Goal: Check status: Check status

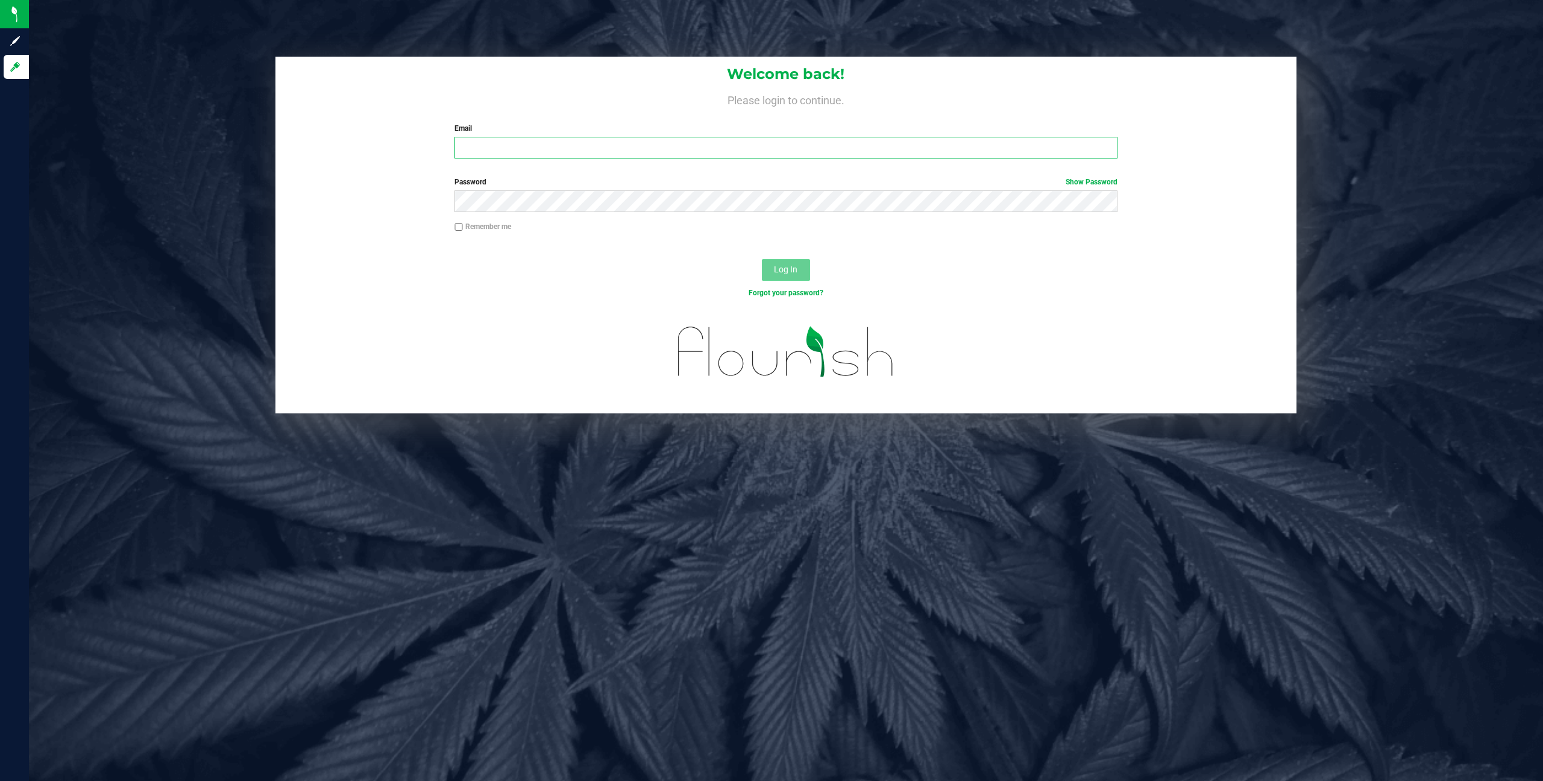
type input "[PERSON_NAME][EMAIL_ADDRESS][DOMAIN_NAME]"
click at [779, 272] on span "Log In" at bounding box center [785, 270] width 23 height 10
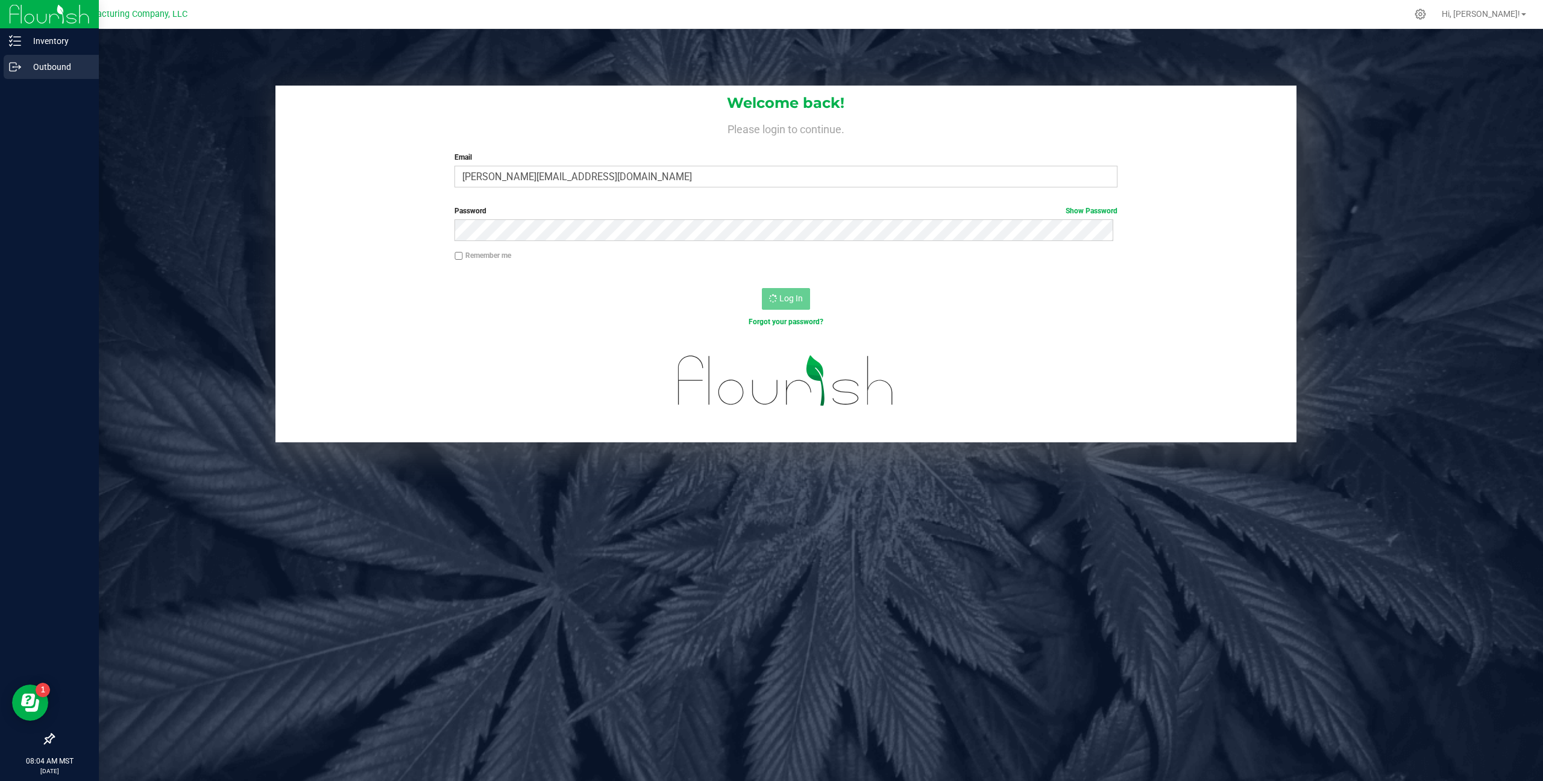
click at [45, 60] on p "Outbound" at bounding box center [57, 67] width 72 height 14
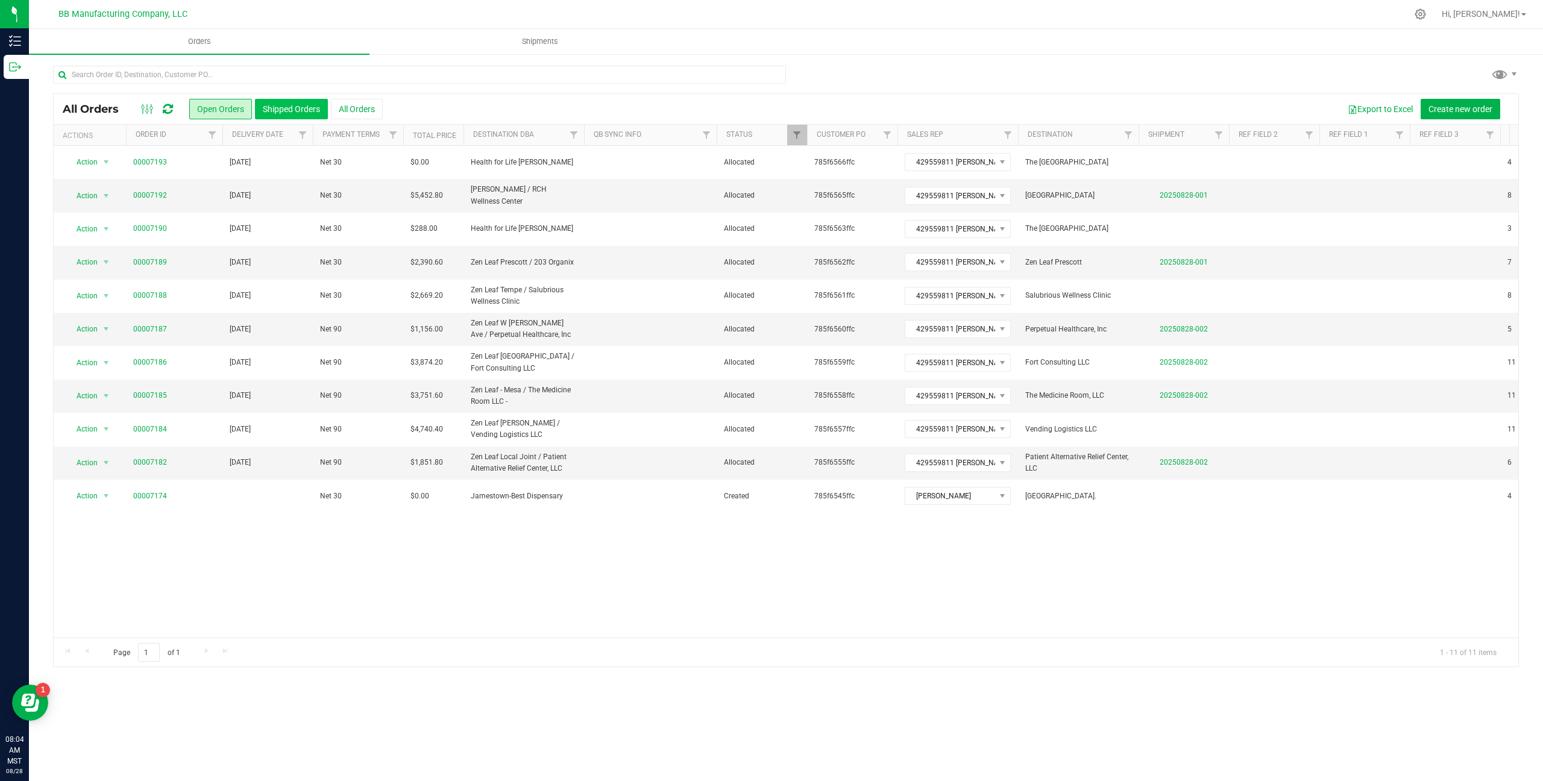
click at [276, 112] on button "Shipped Orders" at bounding box center [291, 109] width 73 height 20
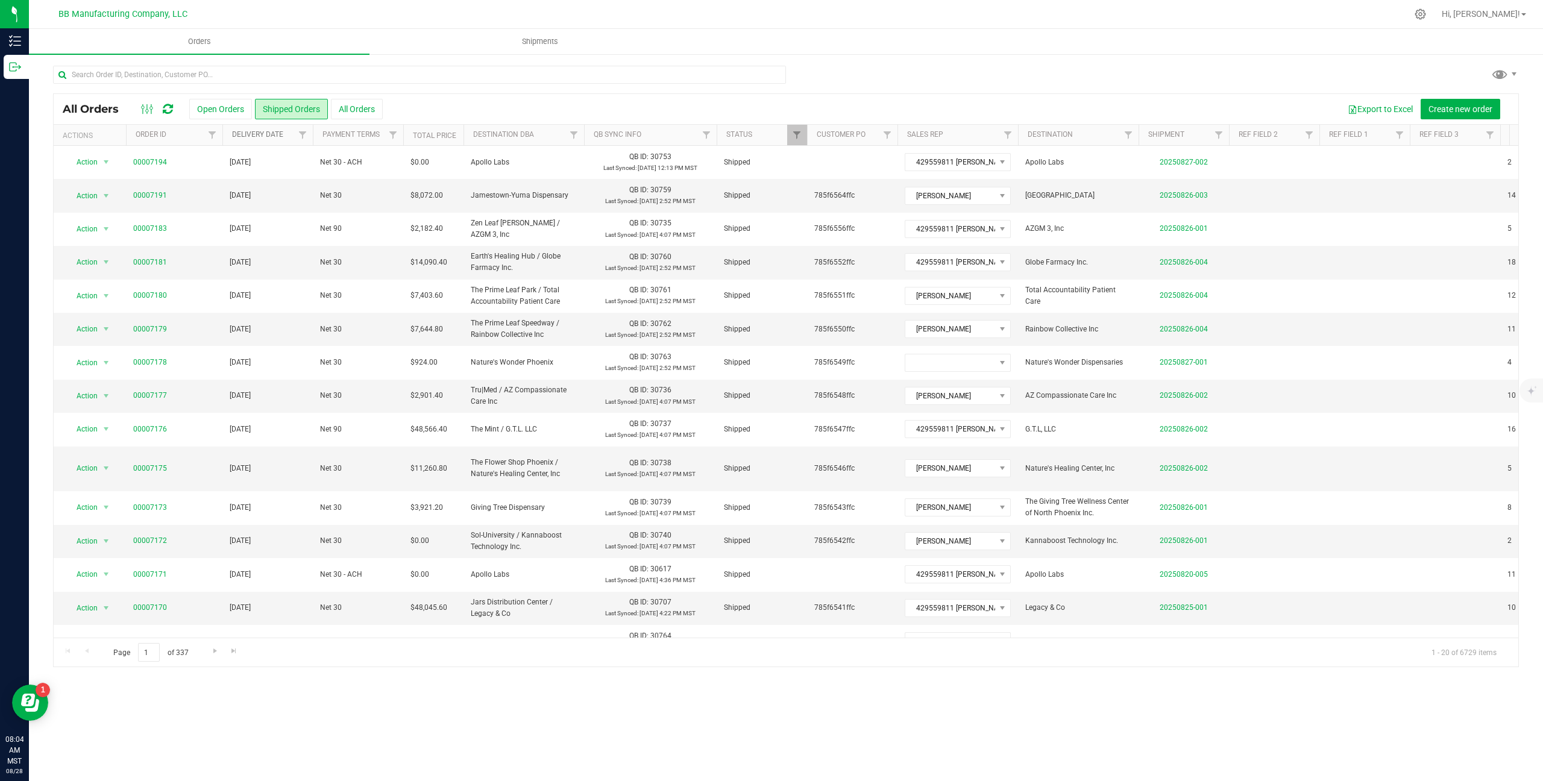
click at [265, 136] on link "Delivery Date" at bounding box center [257, 134] width 51 height 8
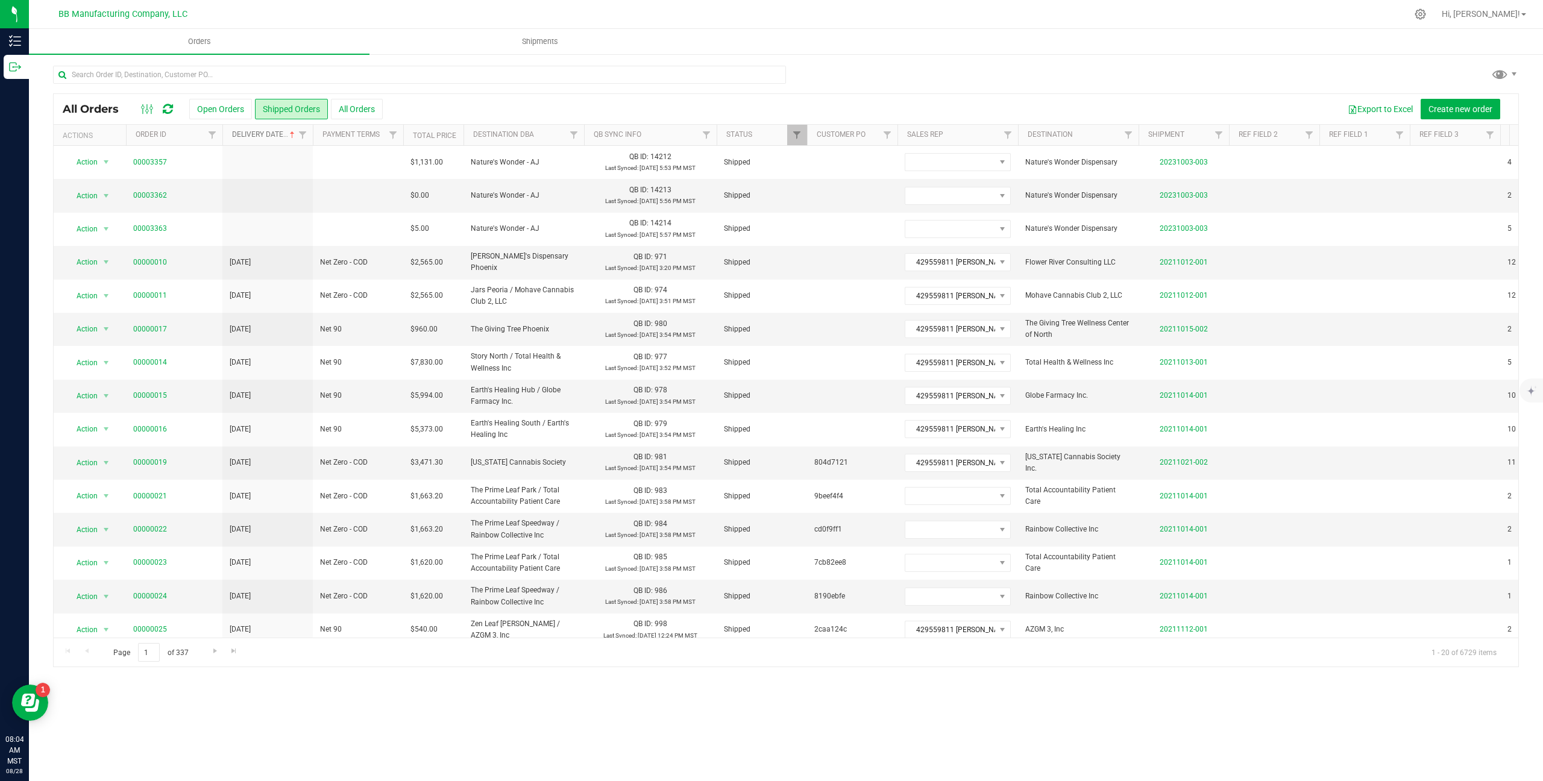
click at [265, 136] on link "Delivery Date" at bounding box center [264, 134] width 65 height 8
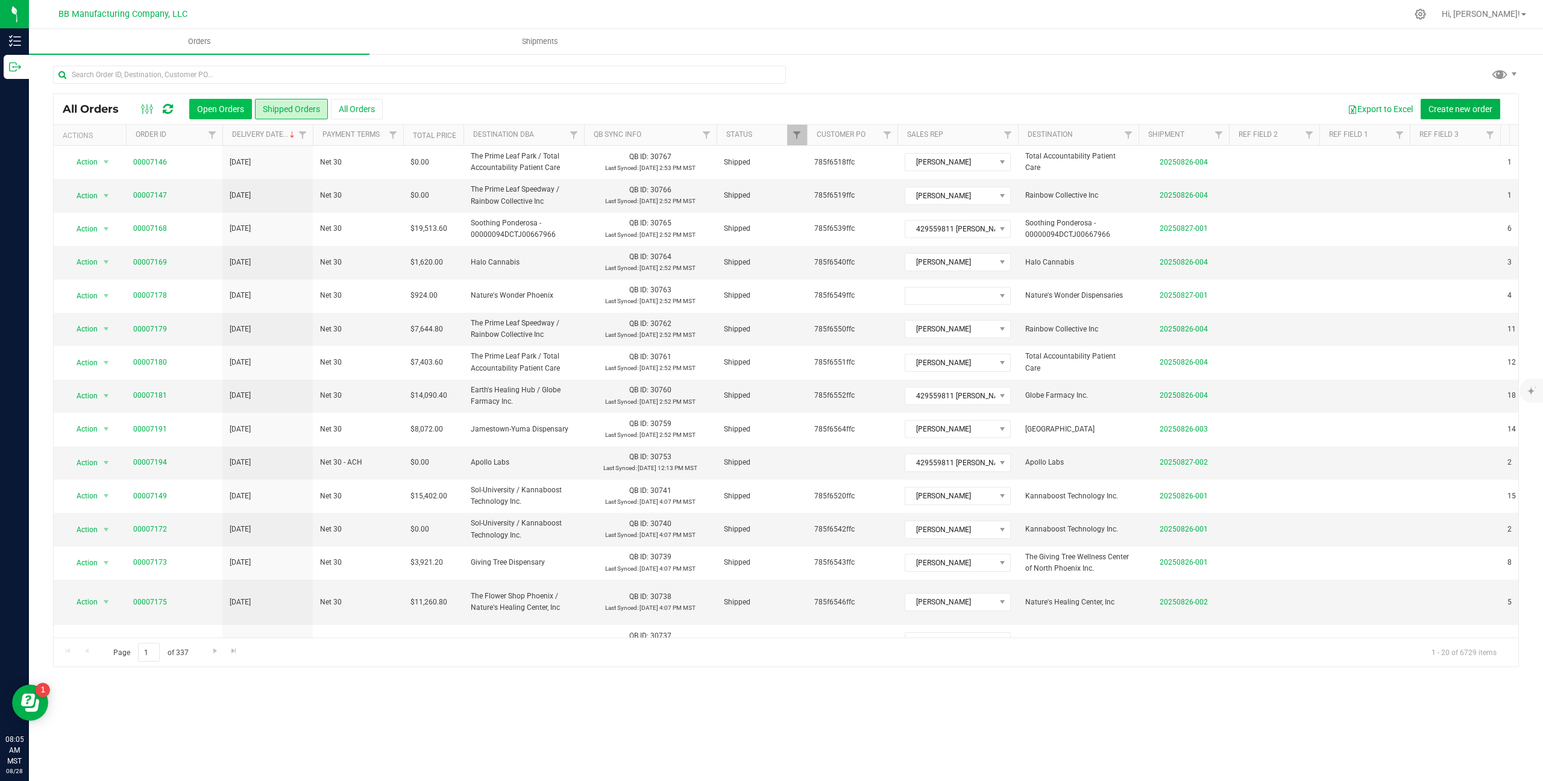
click at [223, 107] on button "Open Orders" at bounding box center [220, 109] width 63 height 20
